Goal: Task Accomplishment & Management: Use online tool/utility

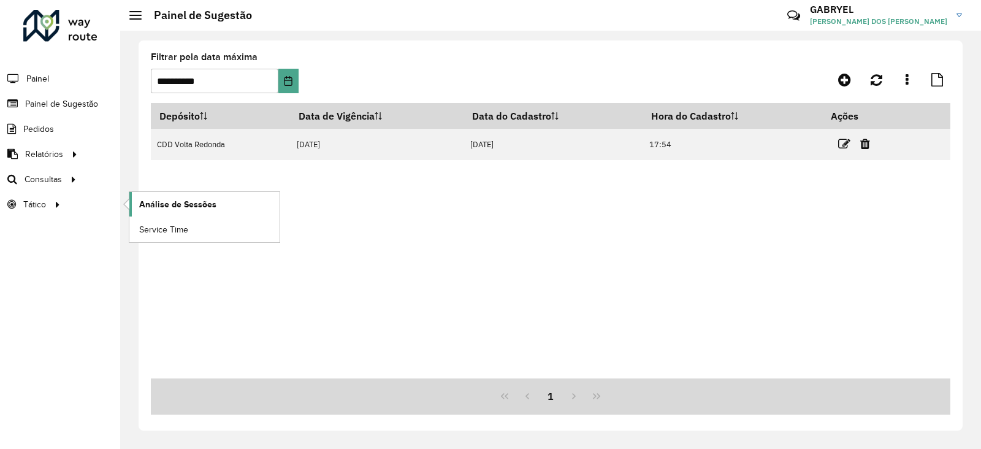
click at [196, 198] on span "Análise de Sessões" at bounding box center [177, 204] width 77 height 13
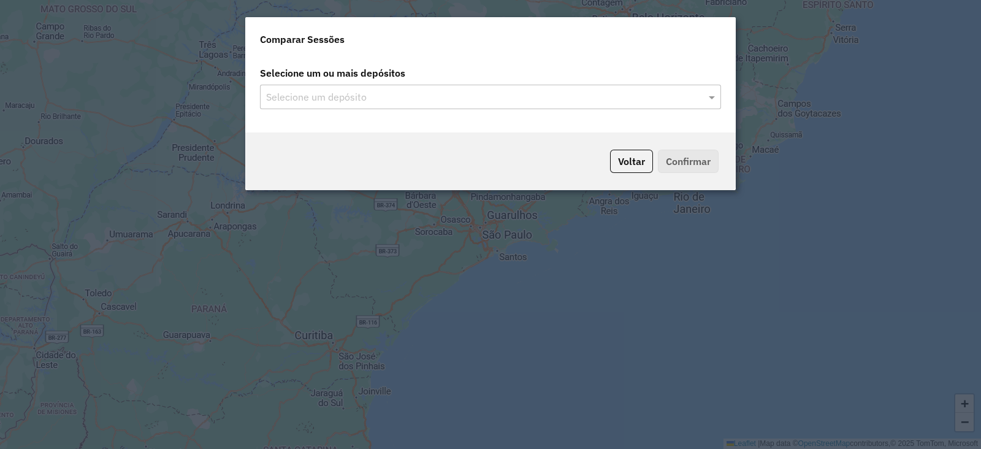
click at [527, 93] on input "text" at bounding box center [484, 97] width 443 height 15
click at [710, 90] on div "Selecione um depósito" at bounding box center [490, 97] width 461 height 25
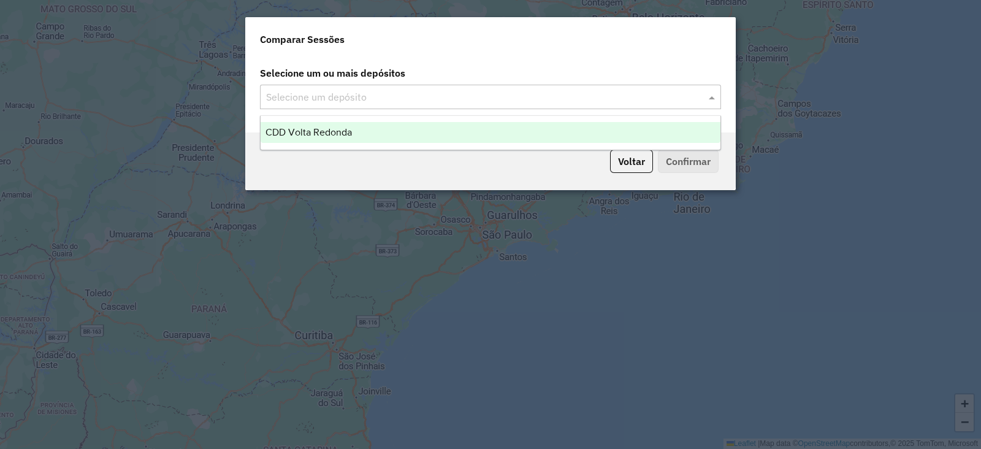
click at [555, 127] on div "CDD Volta Redonda" at bounding box center [491, 132] width 460 height 21
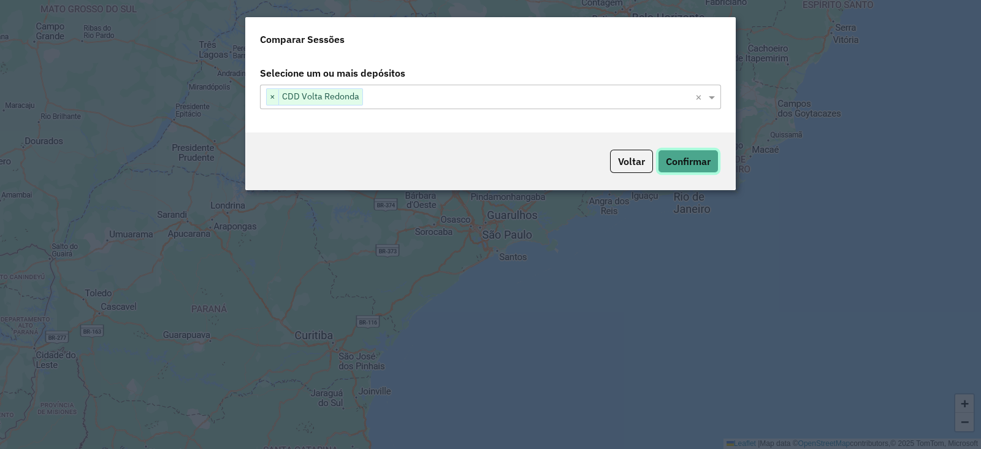
click at [705, 160] on button "Confirmar" at bounding box center [688, 161] width 61 height 23
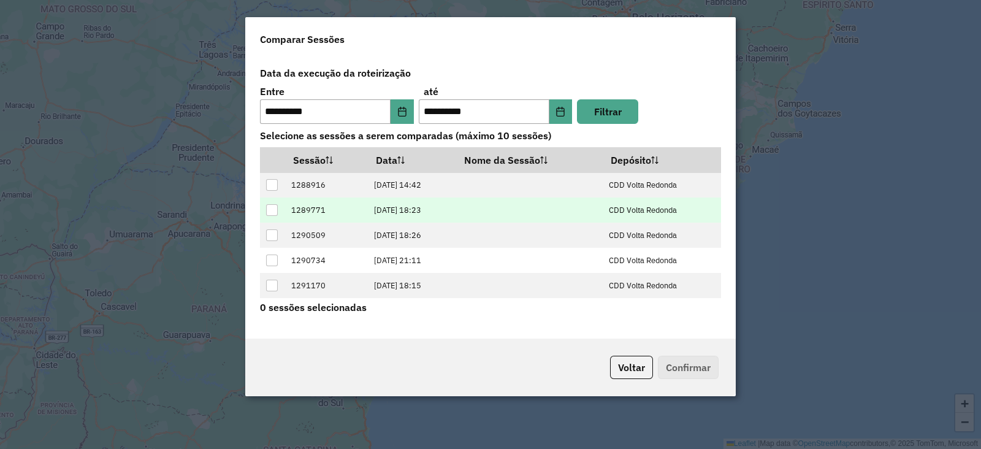
scroll to position [73, 0]
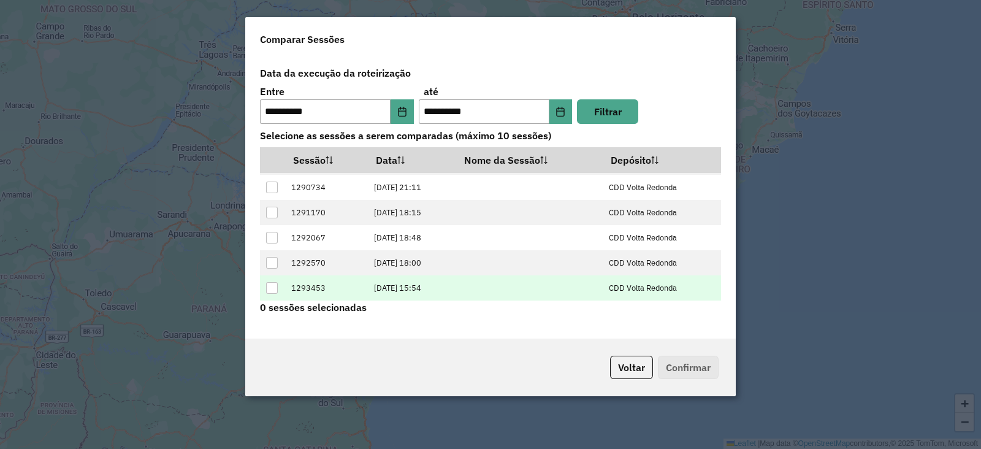
click at [346, 275] on td "1293453" at bounding box center [326, 287] width 83 height 25
drag, startPoint x: 267, startPoint y: 290, endPoint x: 273, endPoint y: 289, distance: 6.2
click at [273, 289] on div at bounding box center [272, 288] width 12 height 12
click at [704, 366] on button "Confirmar" at bounding box center [688, 367] width 61 height 23
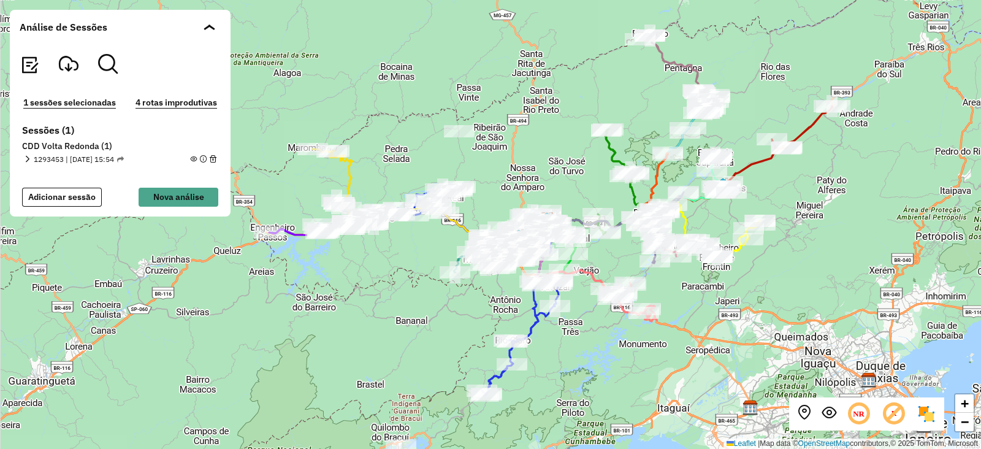
drag, startPoint x: 409, startPoint y: 148, endPoint x: 431, endPoint y: 145, distance: 22.9
click at [431, 145] on div "+ − Leaflet | Map data © OpenStreetMap contributors,© 2025 TomTom, Microsoft" at bounding box center [490, 224] width 981 height 449
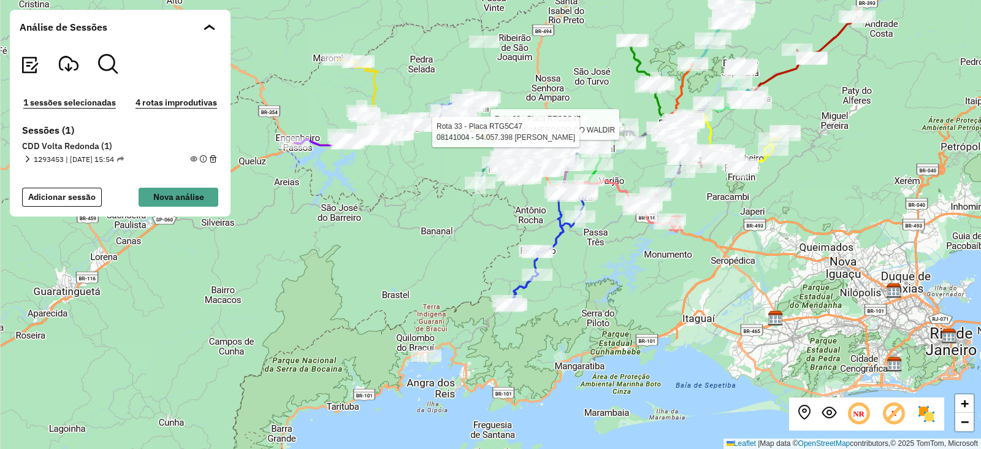
drag, startPoint x: 456, startPoint y: 291, endPoint x: 475, endPoint y: 264, distance: 32.5
click at [475, 264] on div "Rota 33 - Placa RTG5C47 08124832 - MERCADO DO WALDIR Rota 33 - Placa RTG5C47 08…" at bounding box center [490, 224] width 981 height 449
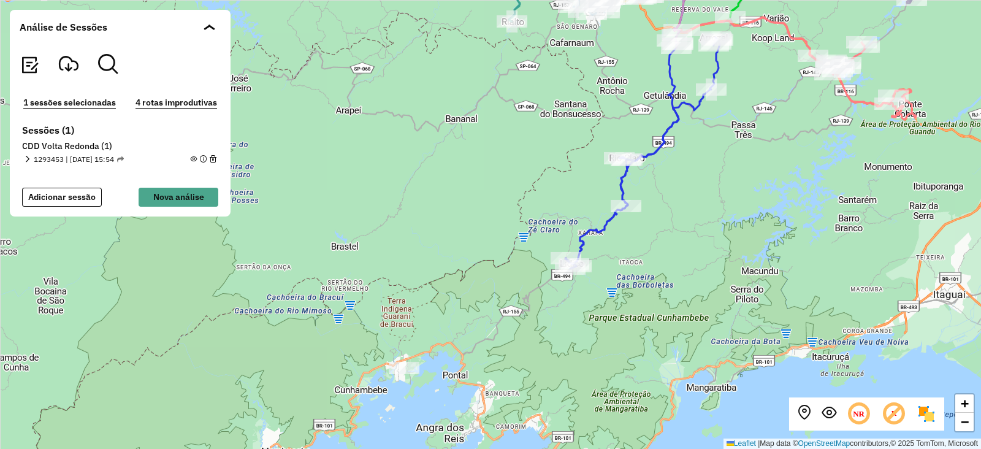
drag, startPoint x: 742, startPoint y: 304, endPoint x: 638, endPoint y: 399, distance: 140.7
click at [640, 413] on div "Rota 33 - Placa RTG5C47 08124832 - MERCADO DO WALDIR Rota 33 - Placa RTG5C47 08…" at bounding box center [490, 224] width 981 height 449
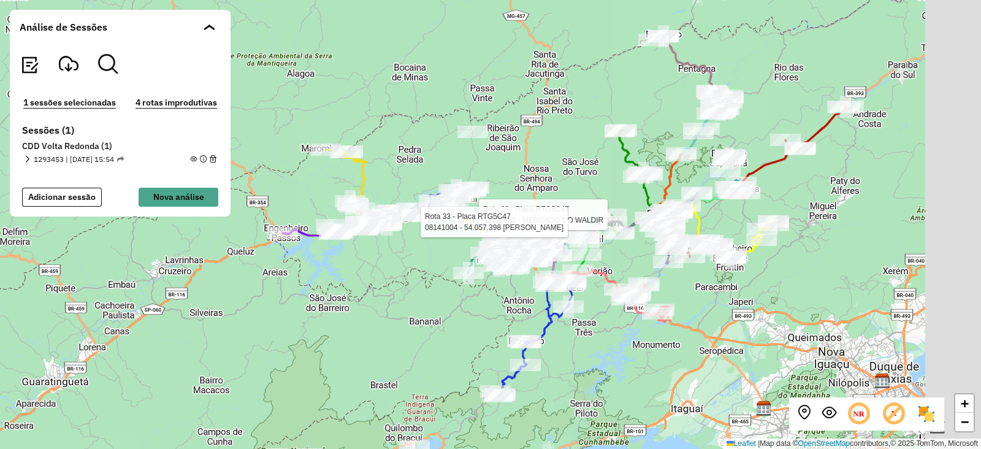
drag, startPoint x: 712, startPoint y: 275, endPoint x: 685, endPoint y: 282, distance: 28.3
click at [685, 282] on div "Rota 33 - Placa RTG5C47 08124832 - MERCADO DO WALDIR Rota 33 - Placa RTG5C47 08…" at bounding box center [490, 224] width 981 height 449
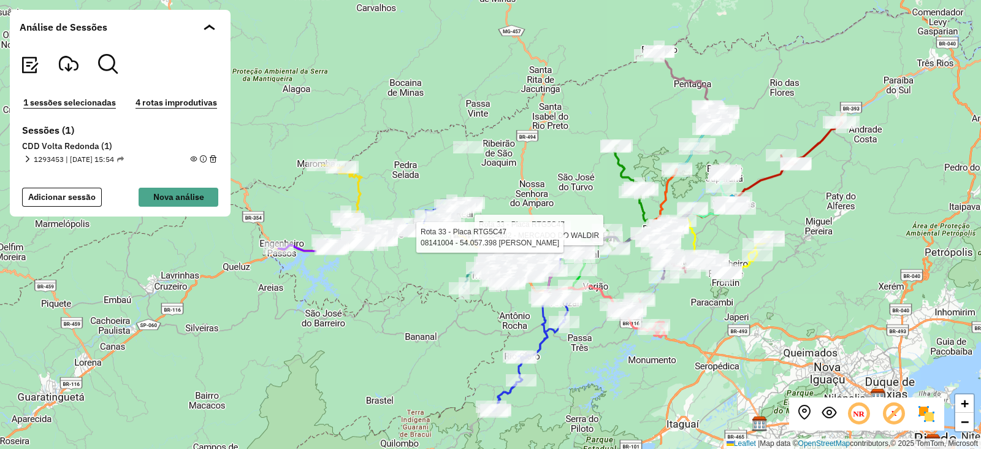
drag, startPoint x: 783, startPoint y: 217, endPoint x: 809, endPoint y: 220, distance: 26.6
click at [821, 219] on div "Rota 33 - Placa RTG5C47 08124832 - MERCADO DO WALDIR Rota 33 - Placa RTG5C47 08…" at bounding box center [490, 224] width 981 height 449
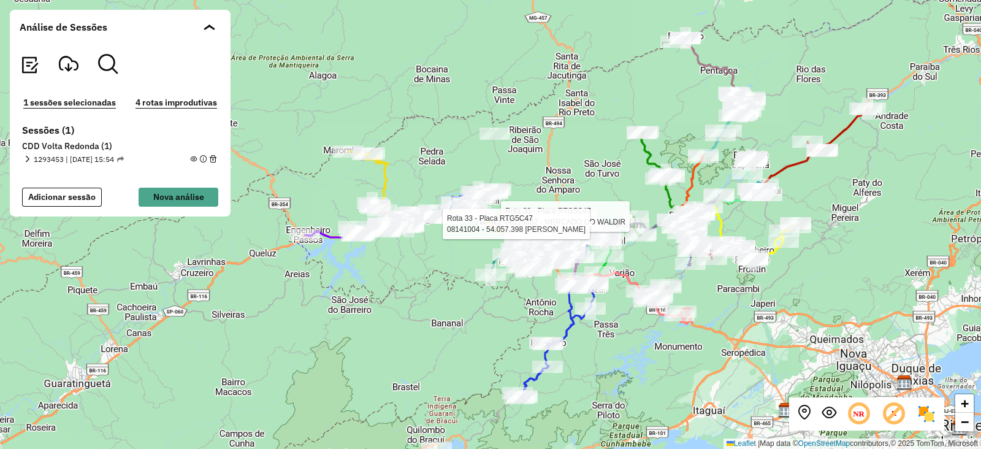
drag, startPoint x: 632, startPoint y: 165, endPoint x: 644, endPoint y: 156, distance: 14.8
click at [644, 156] on icon at bounding box center [657, 184] width 47 height 105
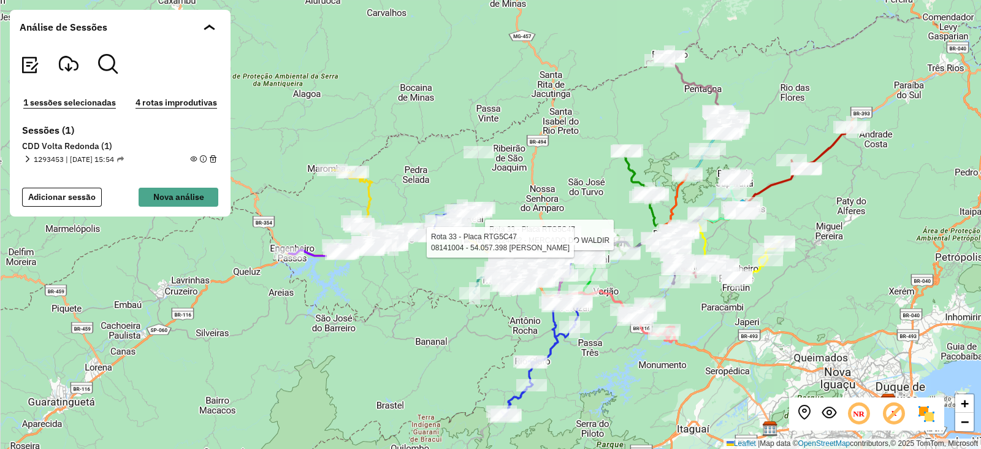
drag, startPoint x: 718, startPoint y: 382, endPoint x: 706, endPoint y: 397, distance: 19.6
click at [706, 397] on div "Rota 33 - Placa RTG5C47 08124832 - MERCADO DO WALDIR Rota 33 - Placa RTG5C47 08…" at bounding box center [490, 224] width 981 height 449
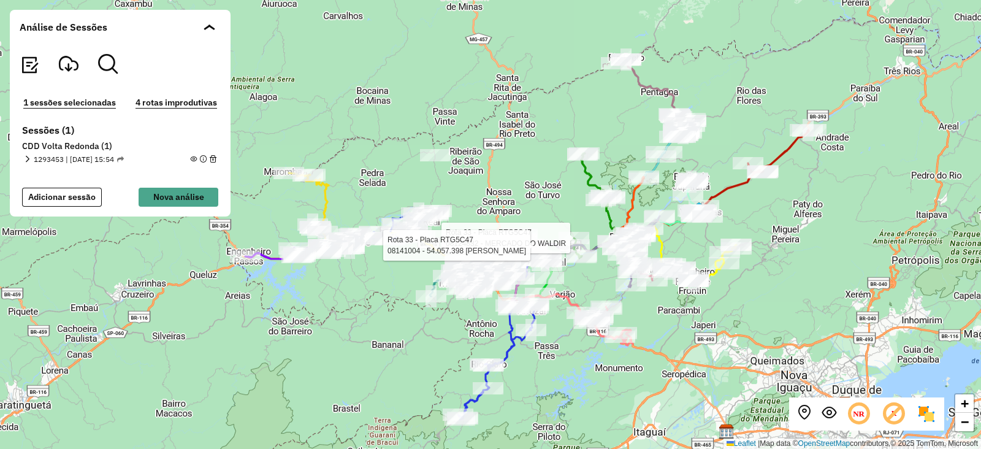
drag, startPoint x: 706, startPoint y: 397, endPoint x: 662, endPoint y: 400, distance: 43.7
click at [662, 400] on div "Rota 33 - Placa RTG5C47 08124832 - MERCADO DO WALDIR Rota 33 - Placa RTG5C47 08…" at bounding box center [490, 224] width 981 height 449
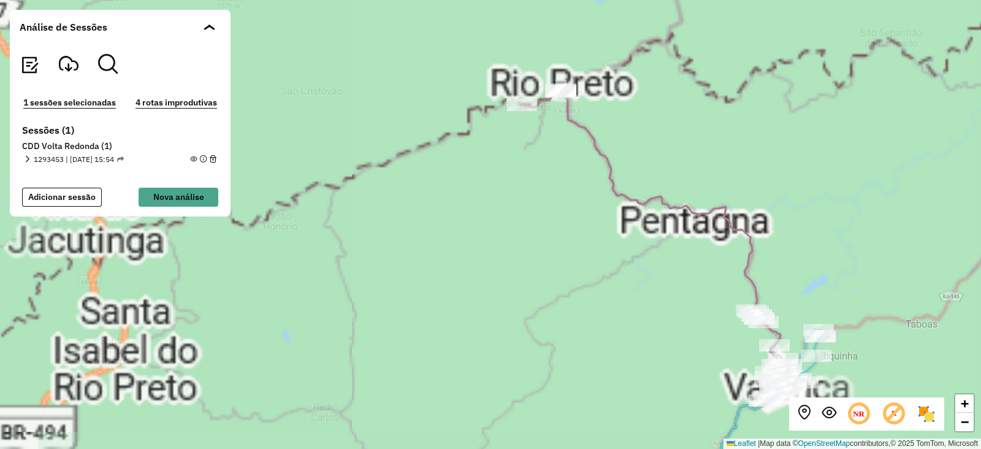
drag, startPoint x: 663, startPoint y: 72, endPoint x: 692, endPoint y: 131, distance: 65.0
click at [692, 131] on div "Rota 33 - Placa RTG5C47 08124832 - MERCADO DO WALDIR Rota 33 - Placa RTG5C47 08…" at bounding box center [490, 224] width 981 height 449
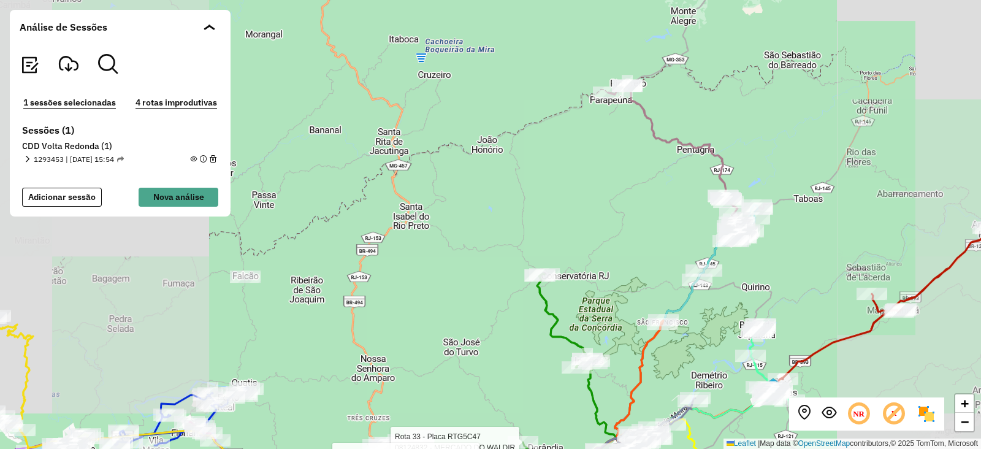
click at [735, 140] on div "Rota 33 - Placa RTG5C47 08124832 - MERCADO DO WALDIR Rota 33 - Placa RTG5C47 08…" at bounding box center [490, 224] width 981 height 449
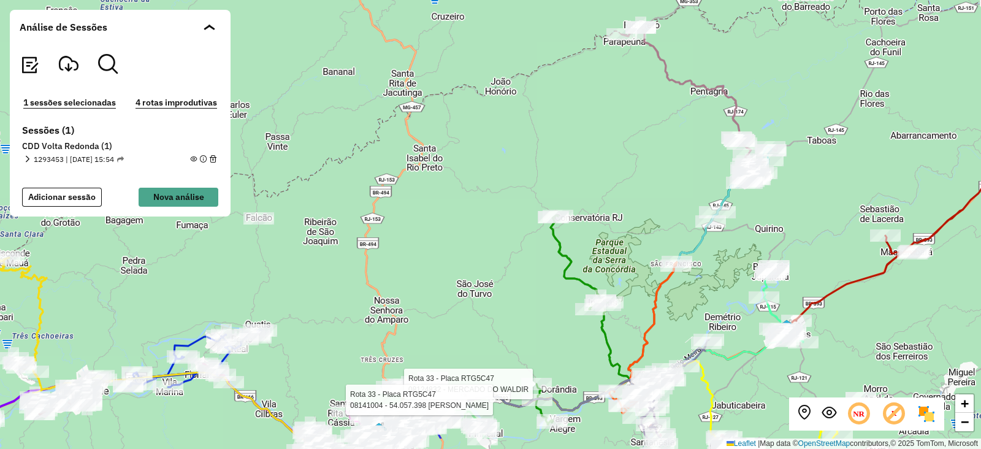
drag, startPoint x: 794, startPoint y: 158, endPoint x: 813, endPoint y: 109, distance: 53.2
click at [813, 109] on div "Rota 33 - Placa RTG5C47 08124832 - MERCADO DO WALDIR Rota 33 - Placa RTG5C47 08…" at bounding box center [490, 224] width 981 height 449
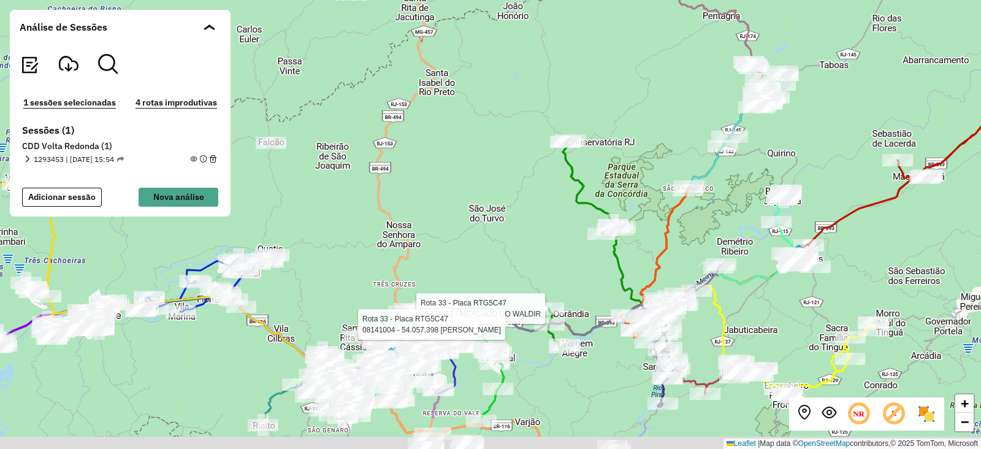
drag, startPoint x: 711, startPoint y: 261, endPoint x: 727, endPoint y: 176, distance: 86.7
click at [727, 176] on div "Rota 33 - Placa RTG5C47 08124832 - MERCADO DO WALDIR Rota 33 - Placa RTG5C47 08…" at bounding box center [490, 224] width 981 height 449
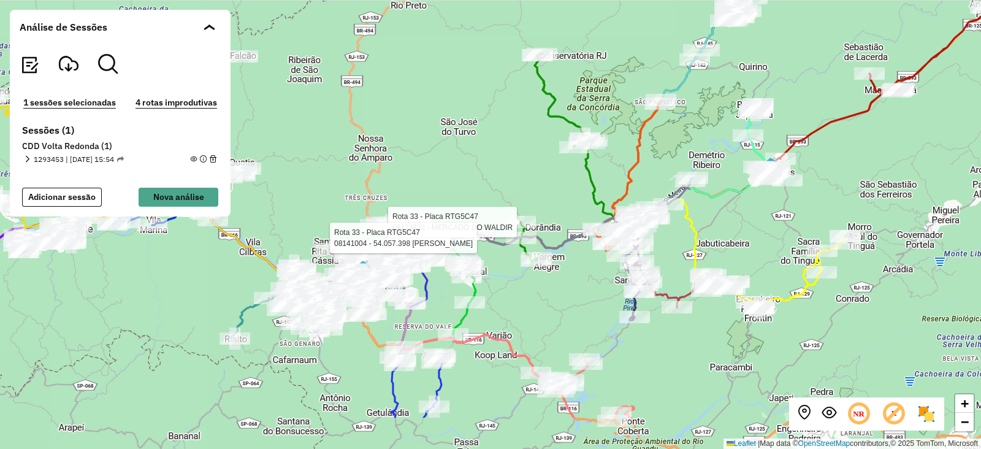
drag, startPoint x: 705, startPoint y: 196, endPoint x: 684, endPoint y: 198, distance: 21.6
click at [699, 178] on icon at bounding box center [592, 213] width 345 height 70
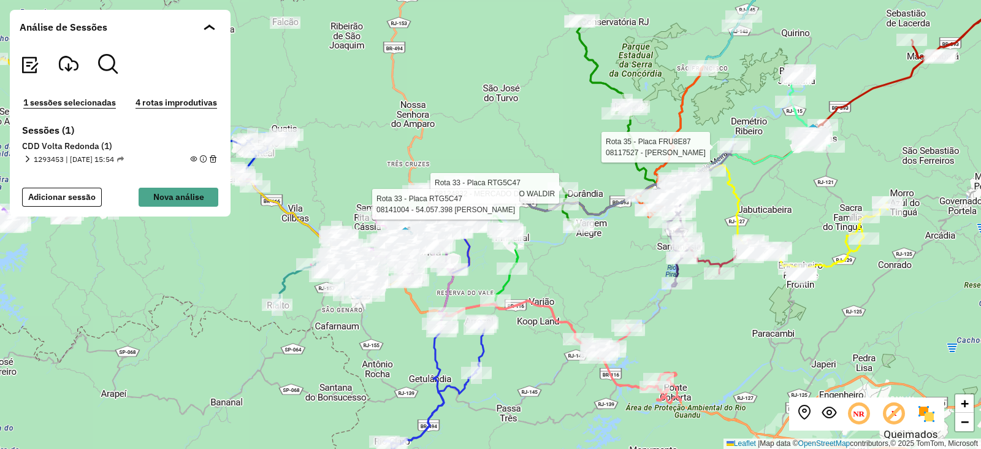
drag, startPoint x: 591, startPoint y: 305, endPoint x: 648, endPoint y: 295, distance: 57.9
click at [648, 295] on div "Rota 33 - Placa RTG5C47 08124832 - MERCADO DO WALDIR Rota 33 - Placa RTG5C47 08…" at bounding box center [490, 224] width 981 height 449
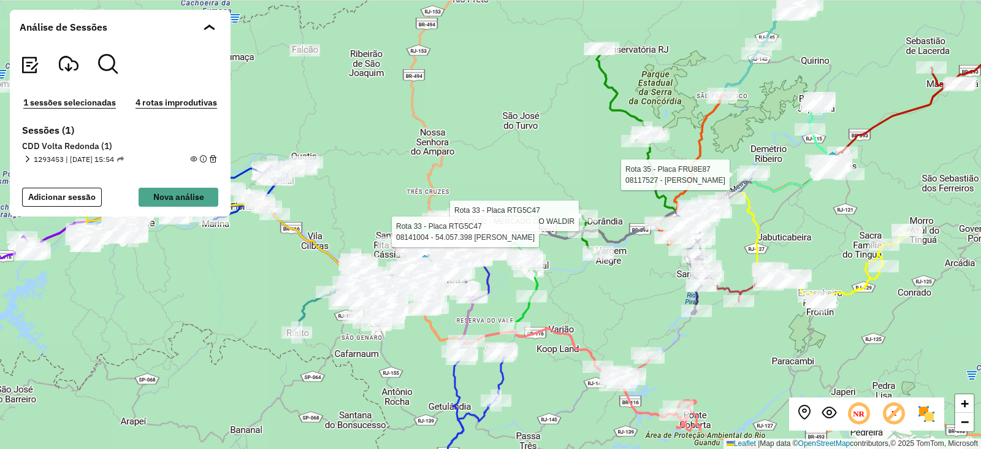
drag, startPoint x: 612, startPoint y: 196, endPoint x: 611, endPoint y: 208, distance: 11.7
click at [611, 208] on div "Rota 33 - Placa RTG5C47 08124832 - MERCADO DO WALDIR Rota 33 - Placa RTG5C47 08…" at bounding box center [490, 224] width 981 height 449
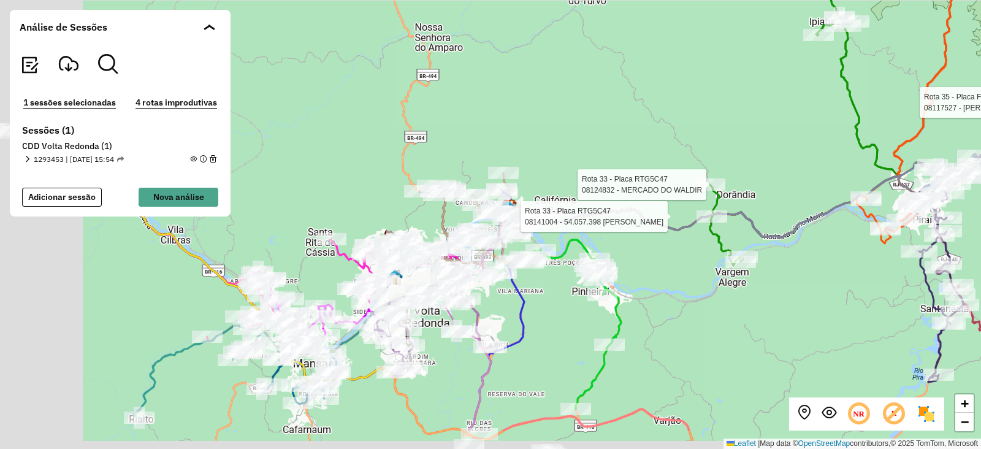
drag, startPoint x: 442, startPoint y: 210, endPoint x: 599, endPoint y: 148, distance: 169.6
click at [599, 148] on div "Rota 33 - Placa RTG5C47 08124832 - MERCADO DO WALDIR Rota 33 - Placa RTG5C47 08…" at bounding box center [490, 224] width 981 height 449
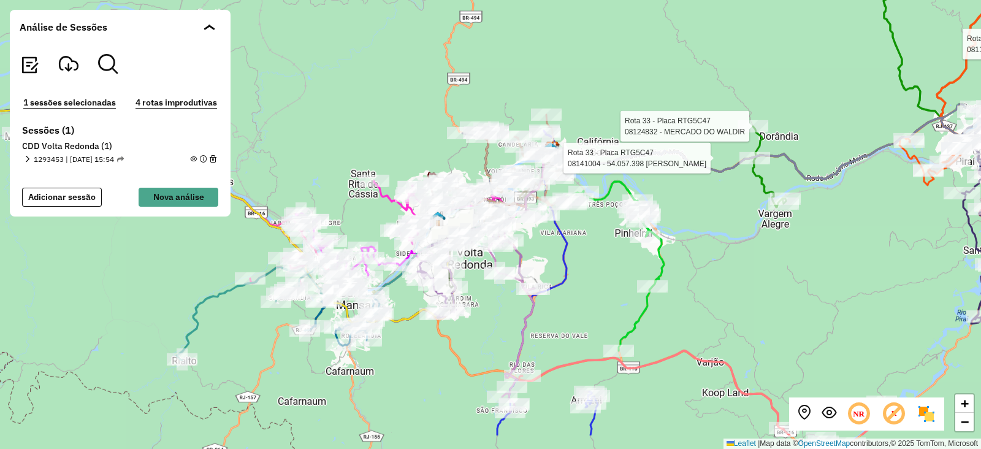
drag, startPoint x: 604, startPoint y: 299, endPoint x: 610, endPoint y: 296, distance: 7.2
click at [610, 296] on div "Rota 33 - Placa RTG5C47 08124832 - MERCADO DO WALDIR Rota 33 - Placa RTG5C47 08…" at bounding box center [490, 224] width 981 height 449
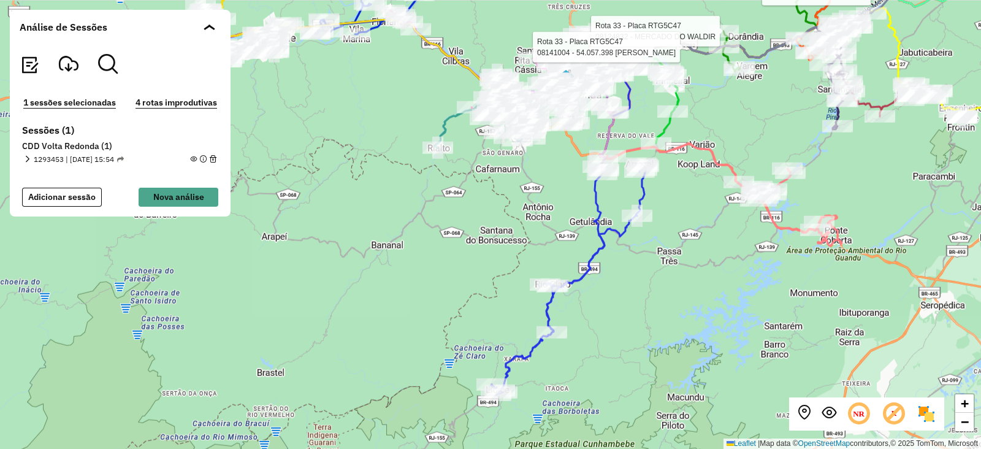
drag, startPoint x: 662, startPoint y: 315, endPoint x: 696, endPoint y: 251, distance: 72.5
click at [696, 251] on div "Rota 33 - Placa RTG5C47 08124832 - MERCADO DO WALDIR Rota 33 - Placa RTG5C47 08…" at bounding box center [490, 224] width 981 height 449
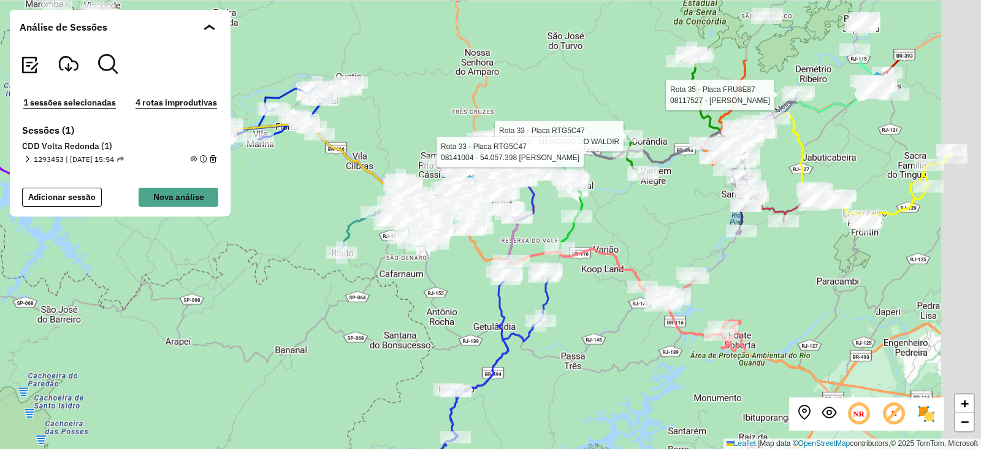
drag, startPoint x: 710, startPoint y: 332, endPoint x: 648, endPoint y: 165, distance: 178.2
click at [660, 400] on div "Rota 33 - Placa RTG5C47 08124832 - MERCADO DO WALDIR Rota 33 - Placa RTG5C47 08…" at bounding box center [490, 224] width 981 height 449
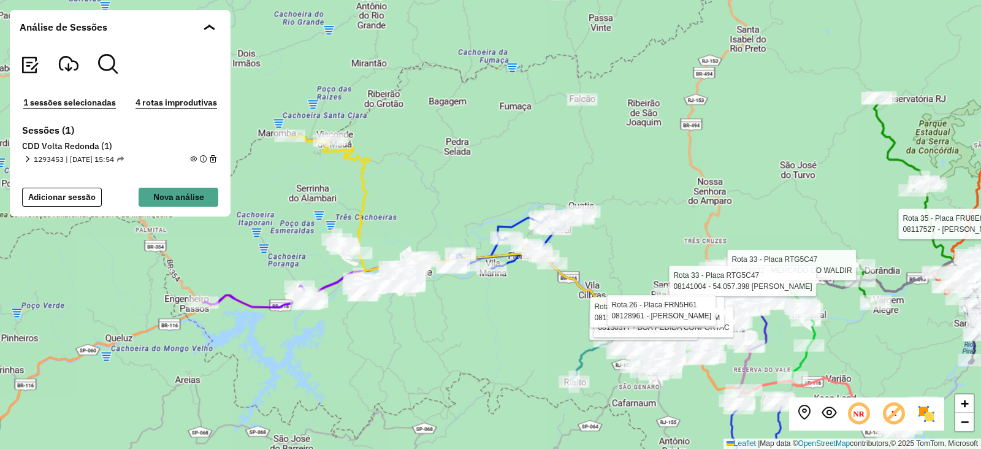
click at [209, 29] on span at bounding box center [211, 27] width 7 height 6
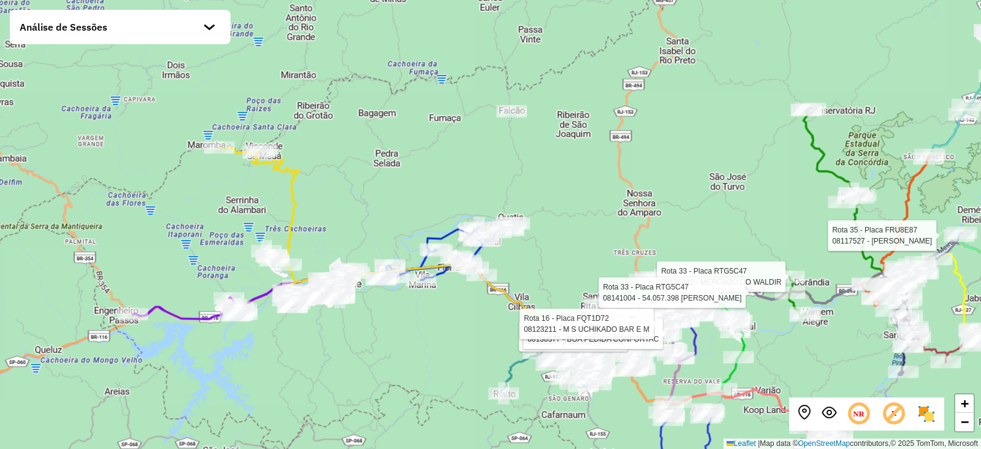
drag, startPoint x: 512, startPoint y: 129, endPoint x: 482, endPoint y: 139, distance: 32.0
click at [482, 139] on div "Rota 33 - Placa RTG5C47 08124832 - MERCADO DO WALDIR Rota 33 - Placa RTG5C47 08…" at bounding box center [490, 224] width 981 height 449
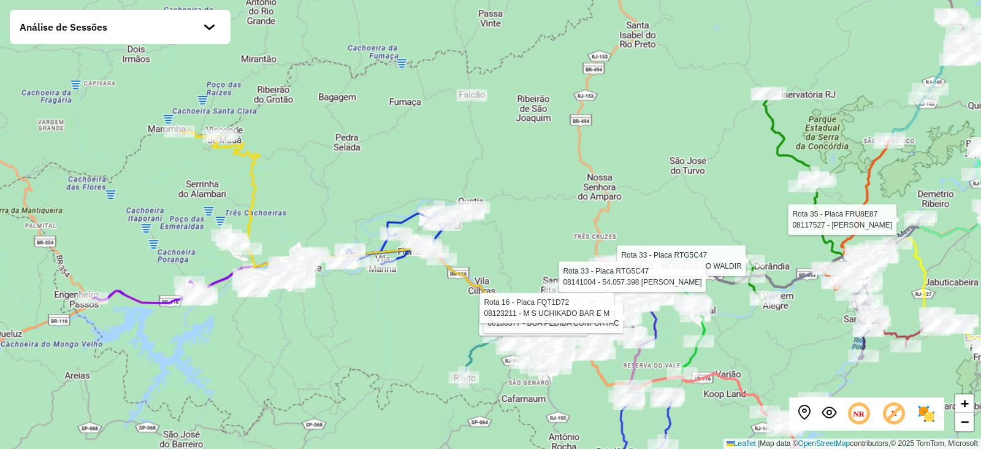
drag, startPoint x: 606, startPoint y: 138, endPoint x: 592, endPoint y: 129, distance: 16.5
click at [558, 121] on div "Rota 33 - Placa RTG5C47 08124832 - MERCADO DO WALDIR Rota 33 - Placa RTG5C47 08…" at bounding box center [490, 224] width 981 height 449
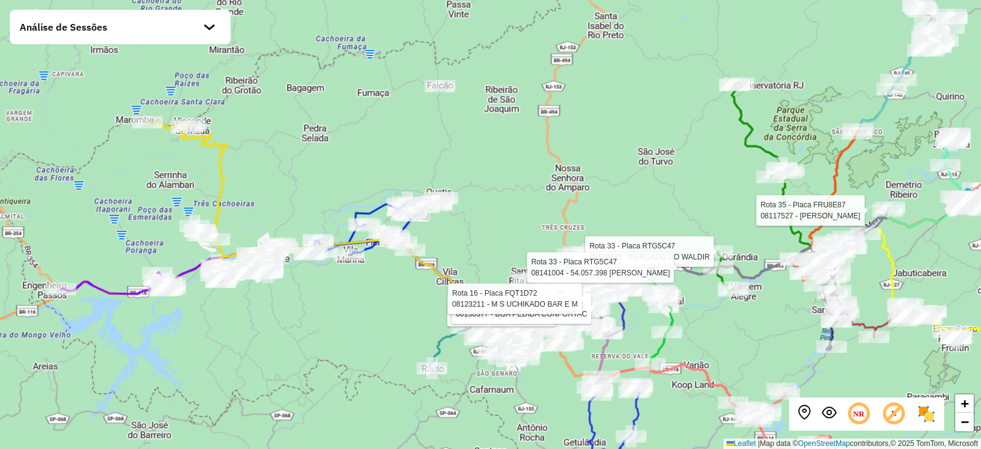
drag, startPoint x: 653, startPoint y: 129, endPoint x: 647, endPoint y: 126, distance: 6.9
click at [647, 126] on div "Rota 33 - Placa RTG5C47 08124832 - MERCADO DO WALDIR Rota 33 - Placa RTG5C47 08…" at bounding box center [490, 224] width 981 height 449
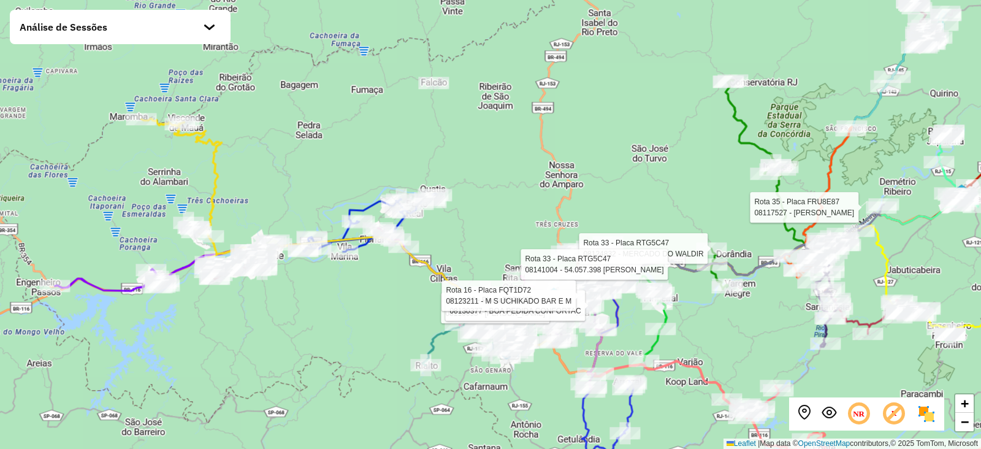
click at [647, 126] on div "Rota 33 - Placa RTG5C47 08124832 - MERCADO DO WALDIR Rota 33 - Placa RTG5C47 08…" at bounding box center [490, 224] width 981 height 449
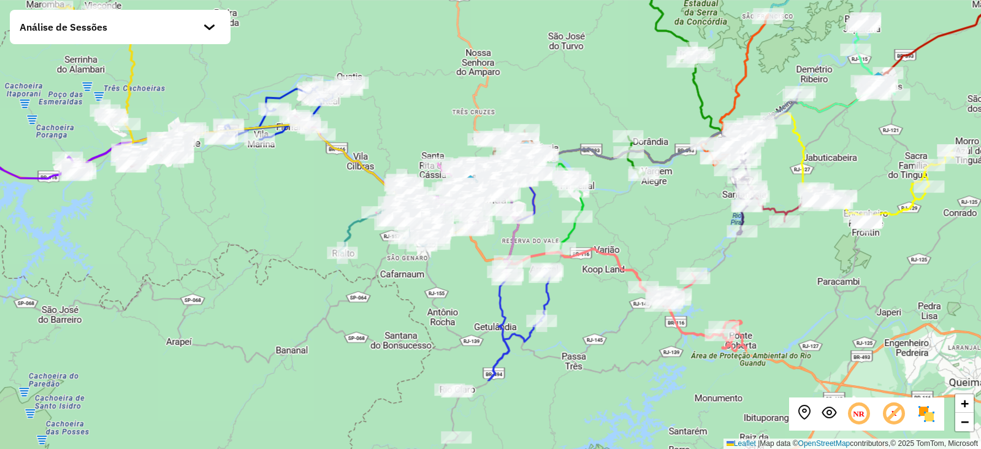
drag, startPoint x: 724, startPoint y: 334, endPoint x: 640, endPoint y: 222, distance: 139.9
click at [640, 222] on div "+ − Leaflet | Map data © OpenStreetMap contributors,© 2025 TomTom, Microsoft" at bounding box center [490, 224] width 981 height 449
